Goal: Find specific page/section: Find specific page/section

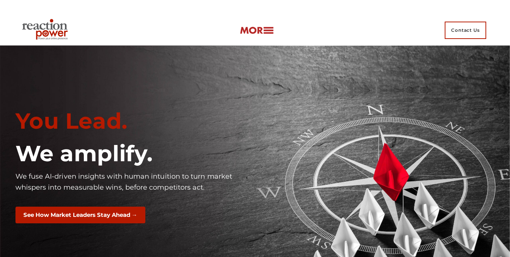
click at [272, 31] on img at bounding box center [257, 30] width 34 height 9
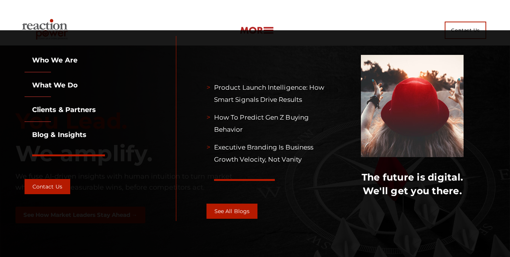
click at [279, 28] on div "Contact Us" at bounding box center [255, 30] width 473 height 30
click at [193, 22] on div "Contact Us" at bounding box center [255, 30] width 473 height 30
click at [270, 28] on img at bounding box center [257, 30] width 34 height 9
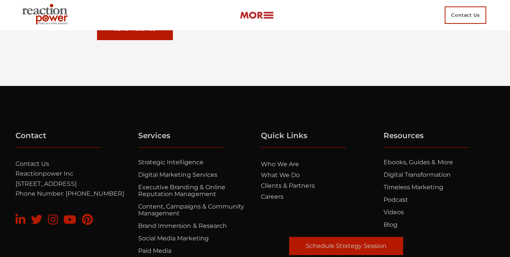
scroll to position [5109, 0]
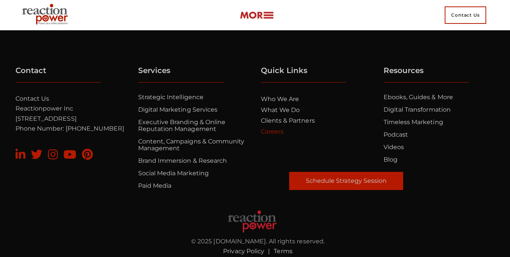
click at [275, 128] on link "Careers" at bounding box center [272, 131] width 23 height 7
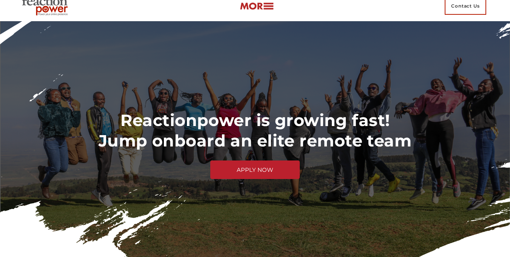
scroll to position [38, 0]
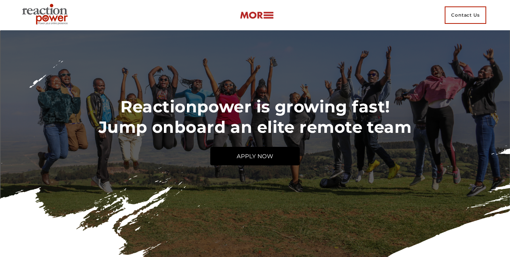
click at [259, 156] on link "APPLY NOW" at bounding box center [255, 156] width 90 height 19
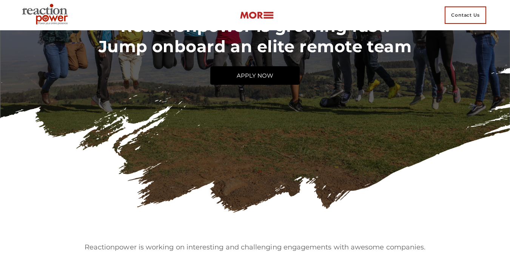
scroll to position [227, 0]
